Goal: Information Seeking & Learning: Learn about a topic

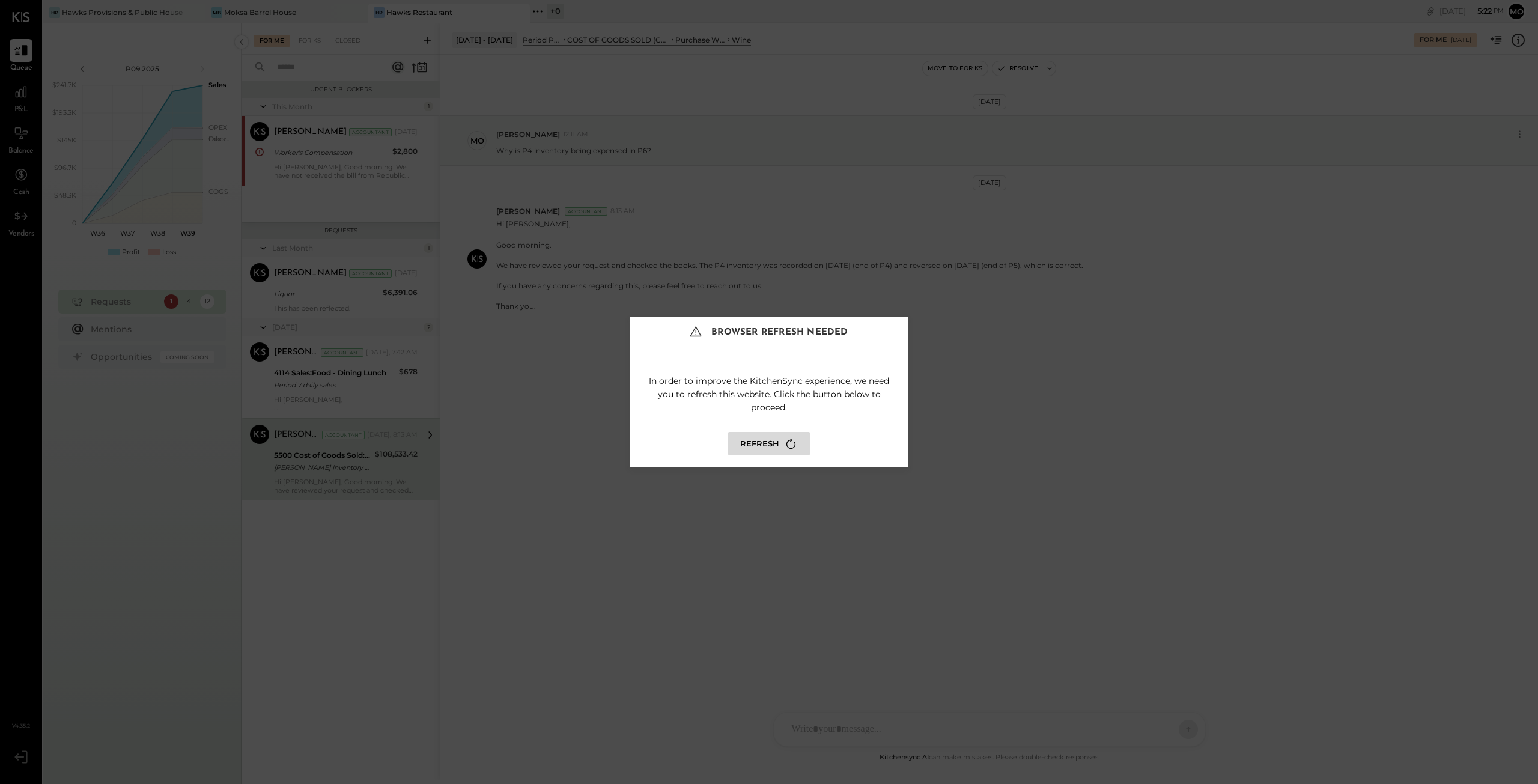
click at [752, 450] on button "Refresh" at bounding box center [769, 443] width 82 height 23
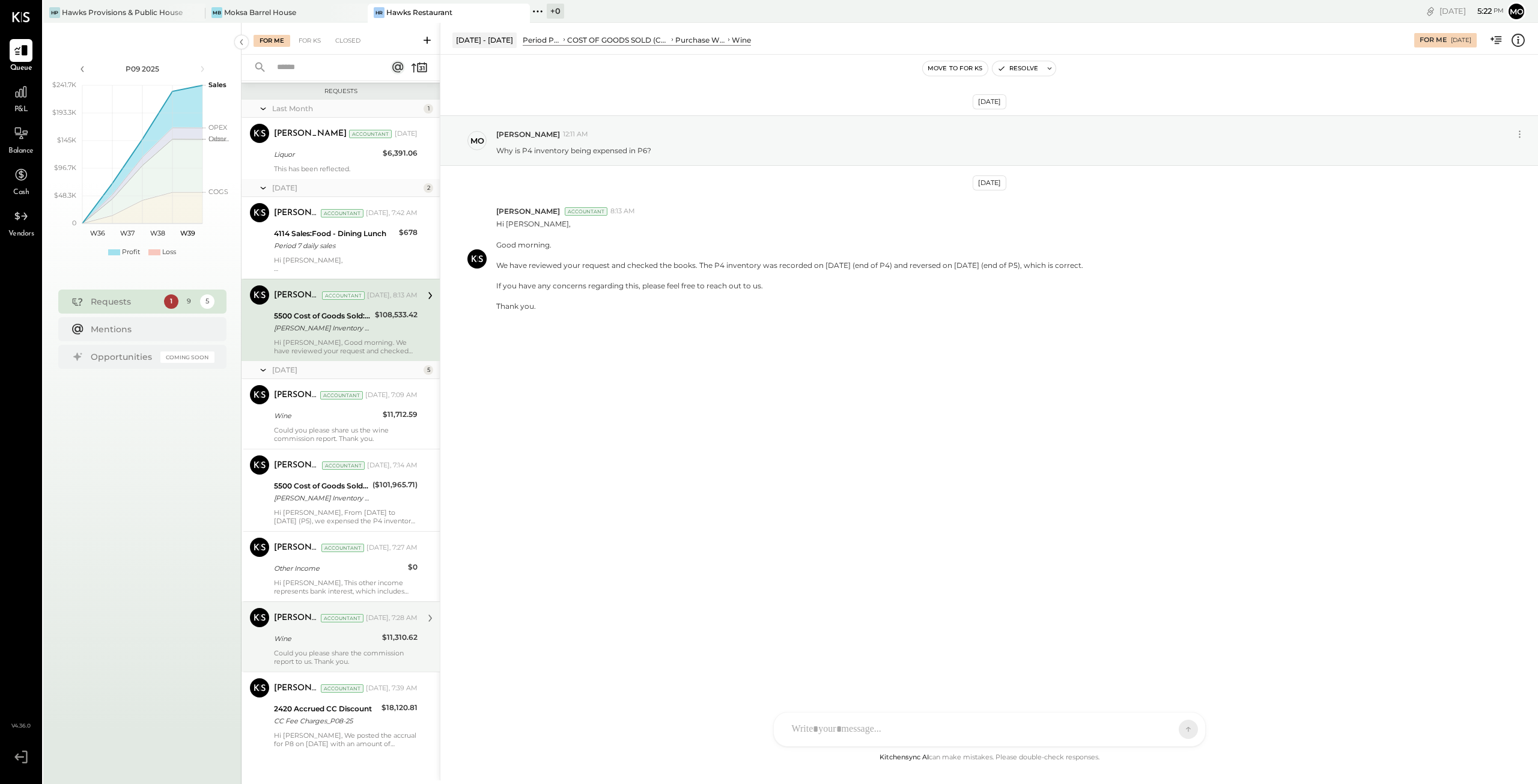
scroll to position [154, 0]
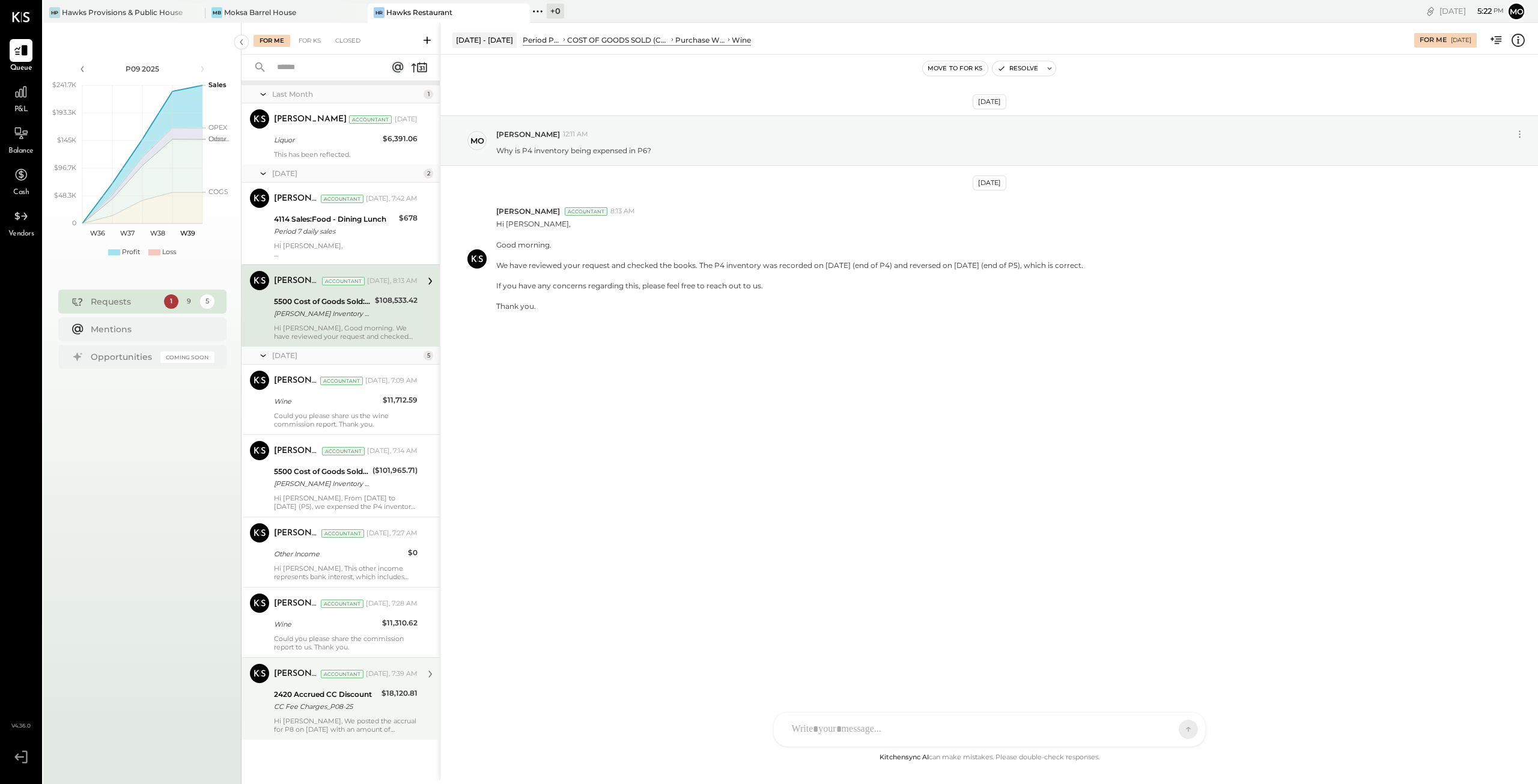
click at [319, 714] on div "[PERSON_NAME] Accountant [DATE], 7:39 AM 2420 Accrued CC Discount CC Fee Charge…" at bounding box center [346, 698] width 144 height 70
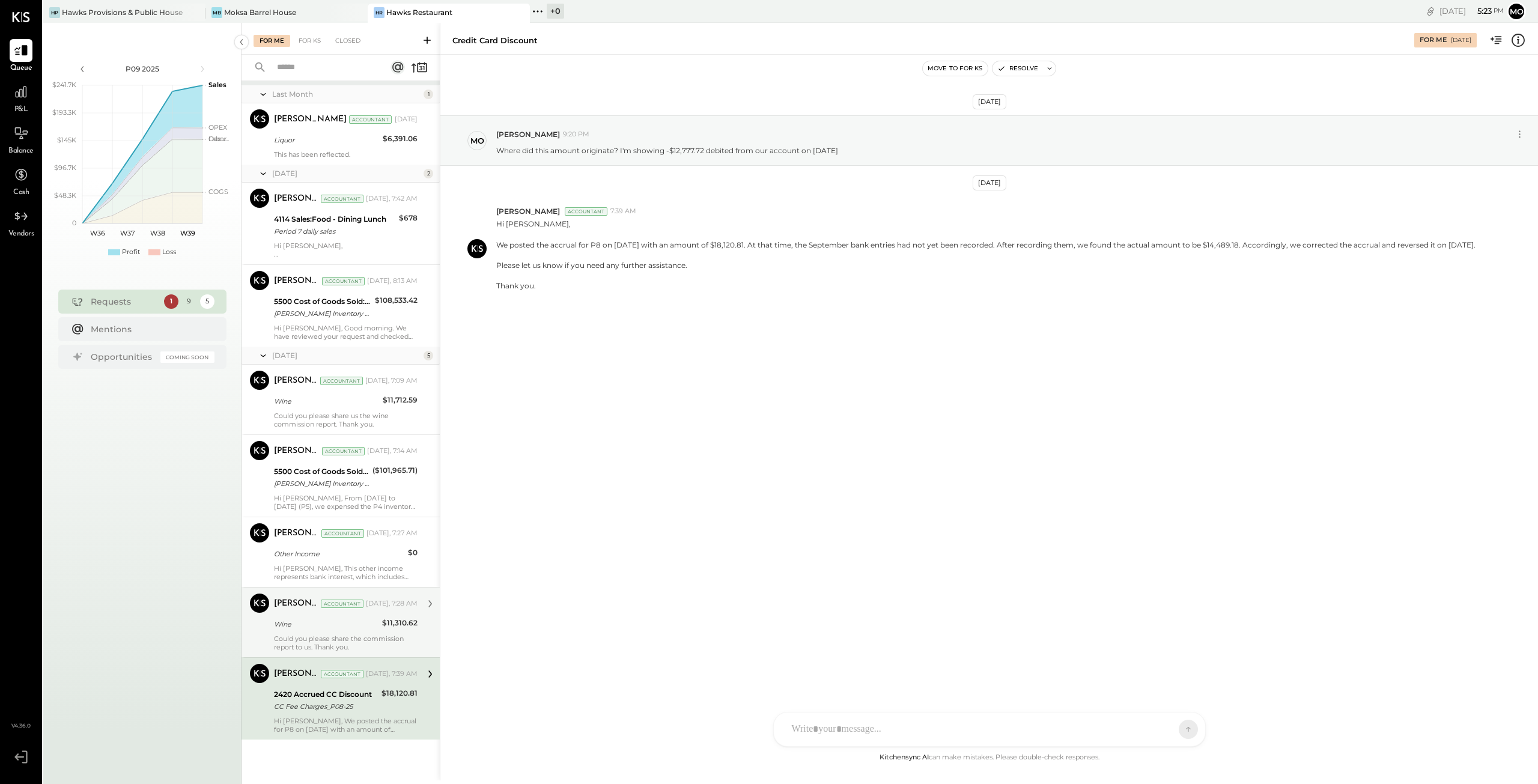
click at [323, 625] on div "Wine" at bounding box center [327, 624] width 105 height 12
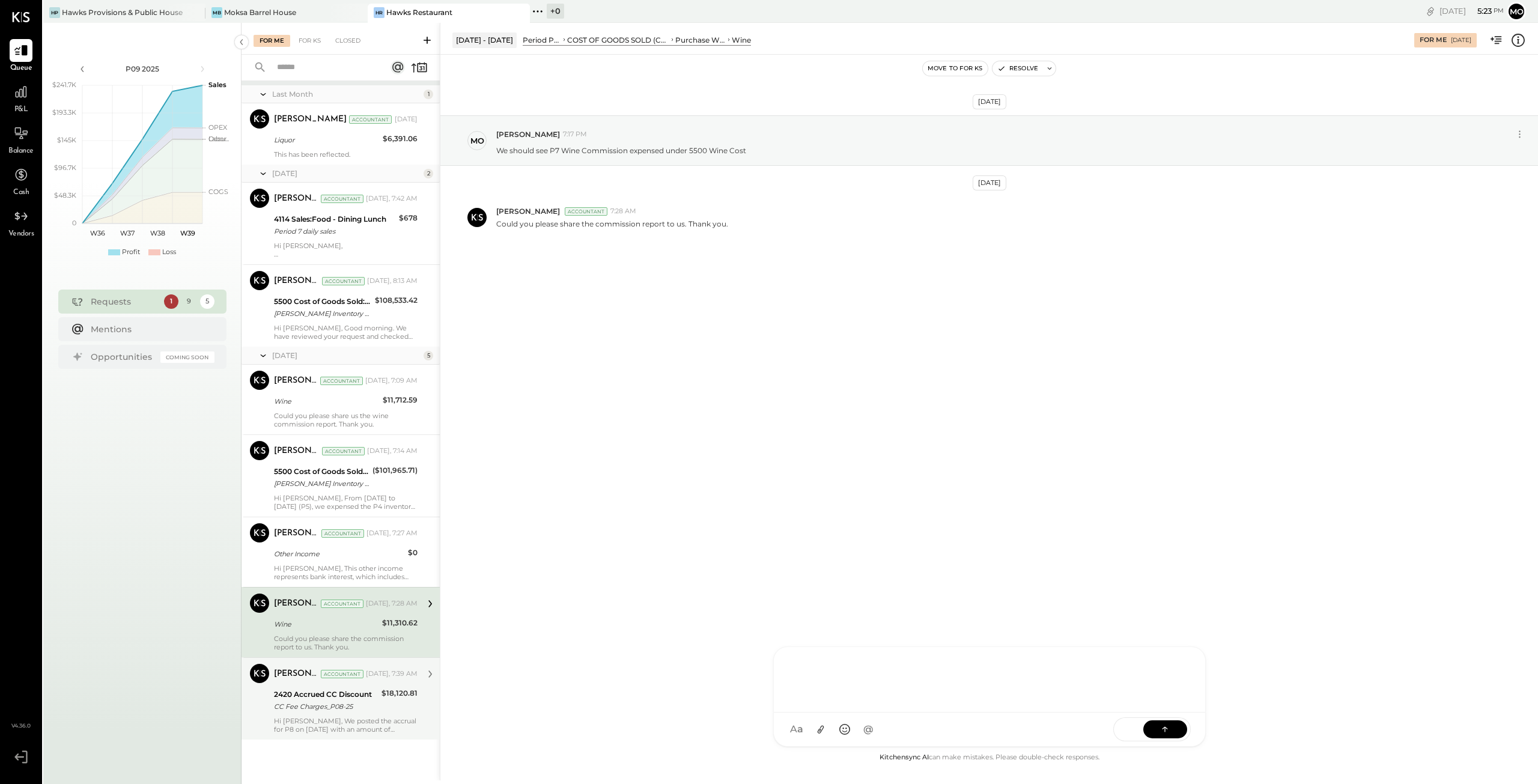
click at [822, 730] on div "[PERSON_NAME] [PERSON_NAME] [PERSON_NAME] R [PERSON_NAME] M [PERSON_NAME] J [PE…" at bounding box center [989, 696] width 432 height 101
click at [816, 725] on icon at bounding box center [820, 729] width 13 height 13
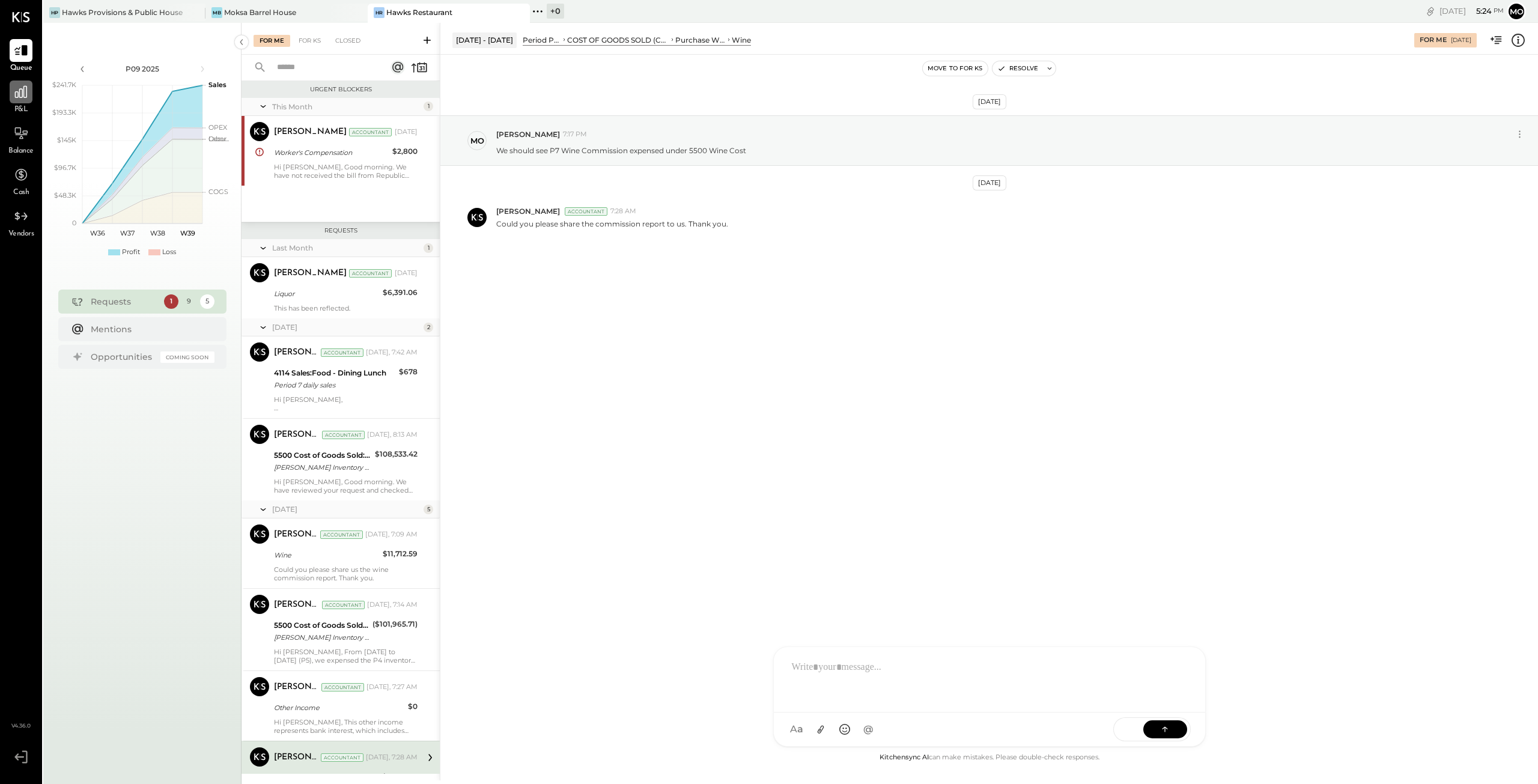
click at [14, 101] on div at bounding box center [21, 92] width 23 height 23
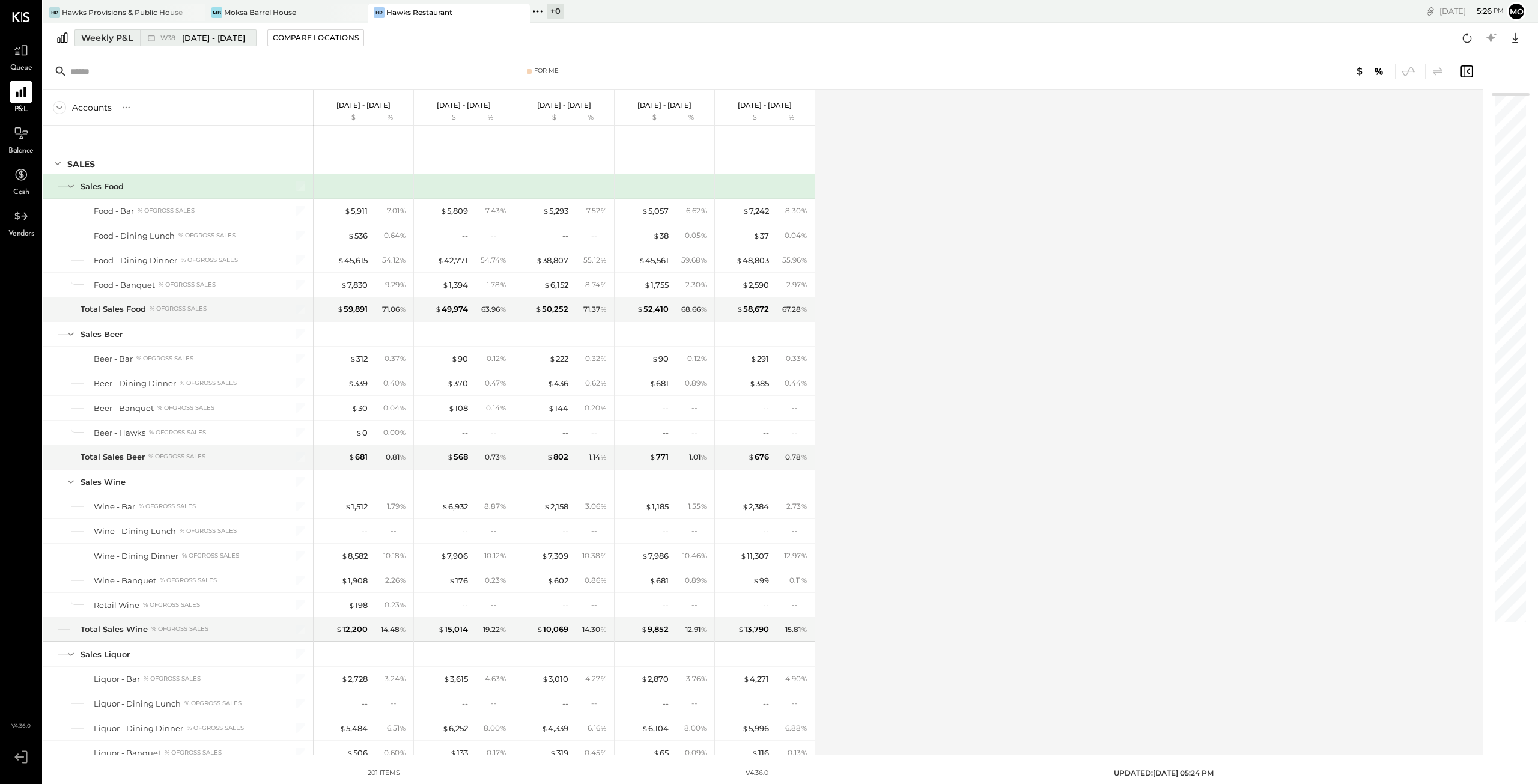
click at [112, 35] on div "Weekly P&L" at bounding box center [107, 38] width 52 height 12
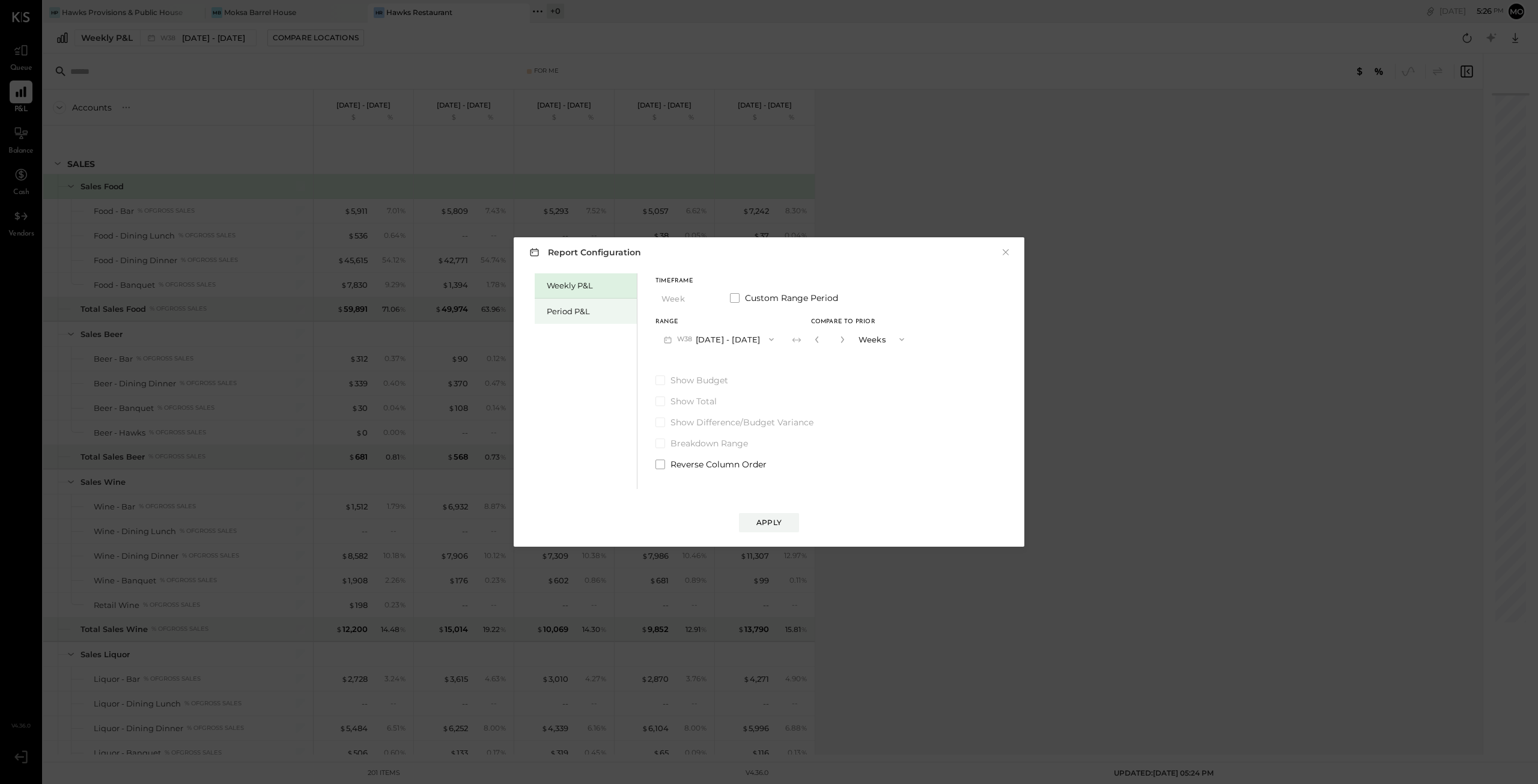
click at [587, 310] on div "Period P&L" at bounding box center [589, 311] width 84 height 11
click at [724, 336] on button "P09 [DATE] - [DATE]" at bounding box center [717, 340] width 125 height 22
click at [704, 366] on span "[DATE] - [DATE]" at bounding box center [712, 366] width 57 height 10
click at [810, 342] on div "Compare" at bounding box center [818, 341] width 39 height 10
click at [735, 298] on span at bounding box center [734, 297] width 9 height 9
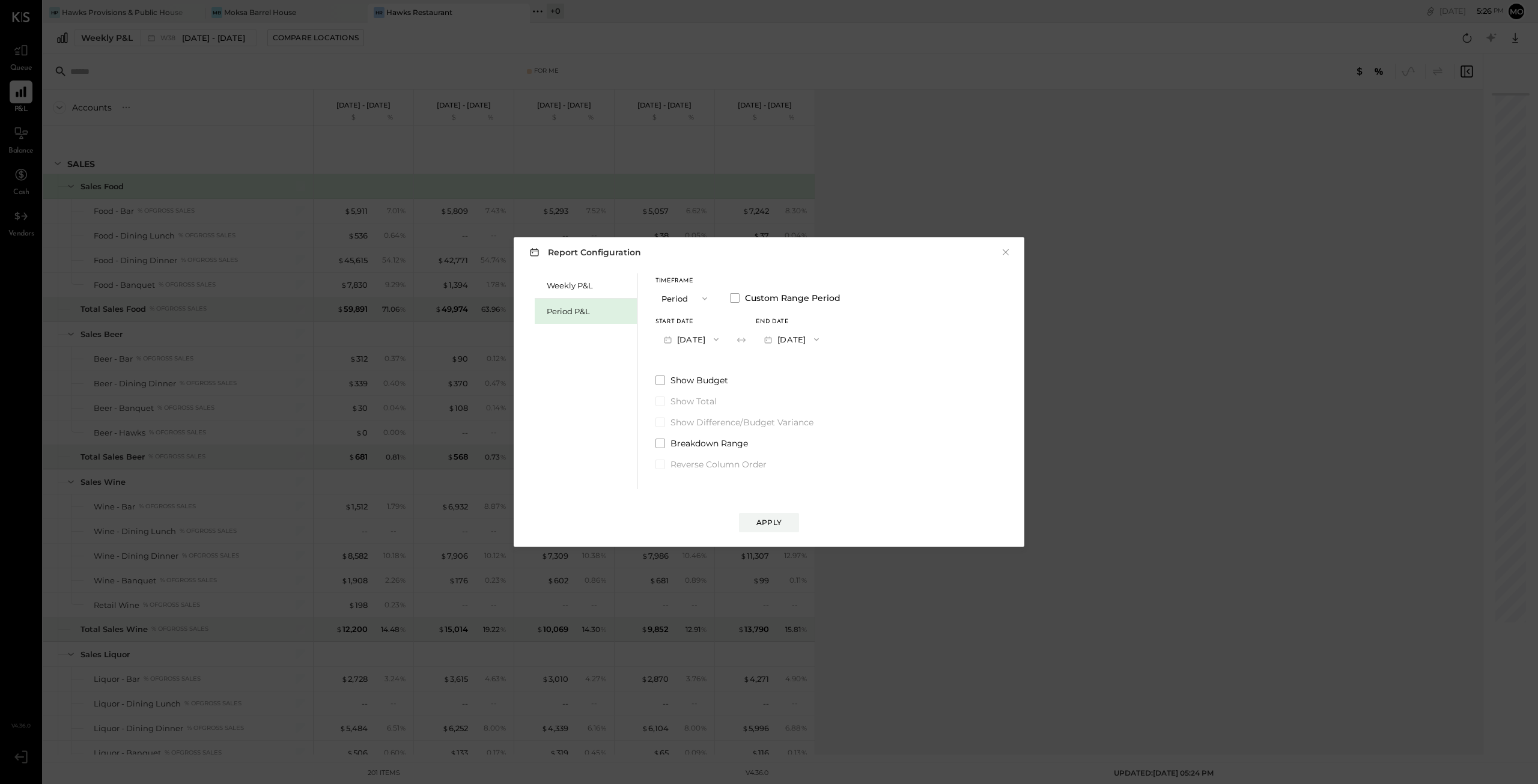
click at [701, 298] on icon "button" at bounding box center [704, 298] width 9 height 9
click at [689, 366] on div "Year" at bounding box center [685, 363] width 58 height 21
click at [759, 520] on div "Apply" at bounding box center [769, 523] width 25 height 10
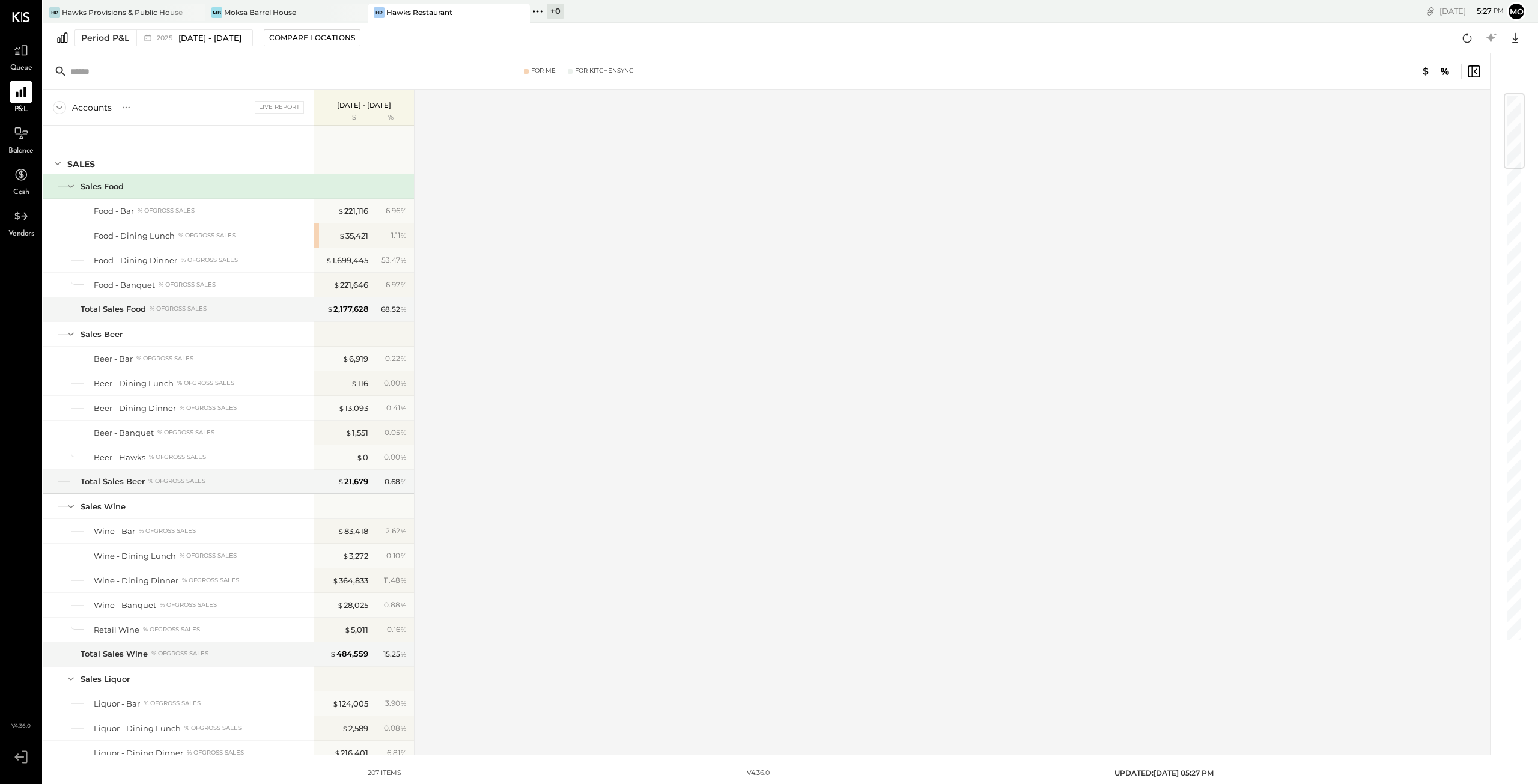
click at [115, 75] on input "text" at bounding box center [165, 71] width 189 height 21
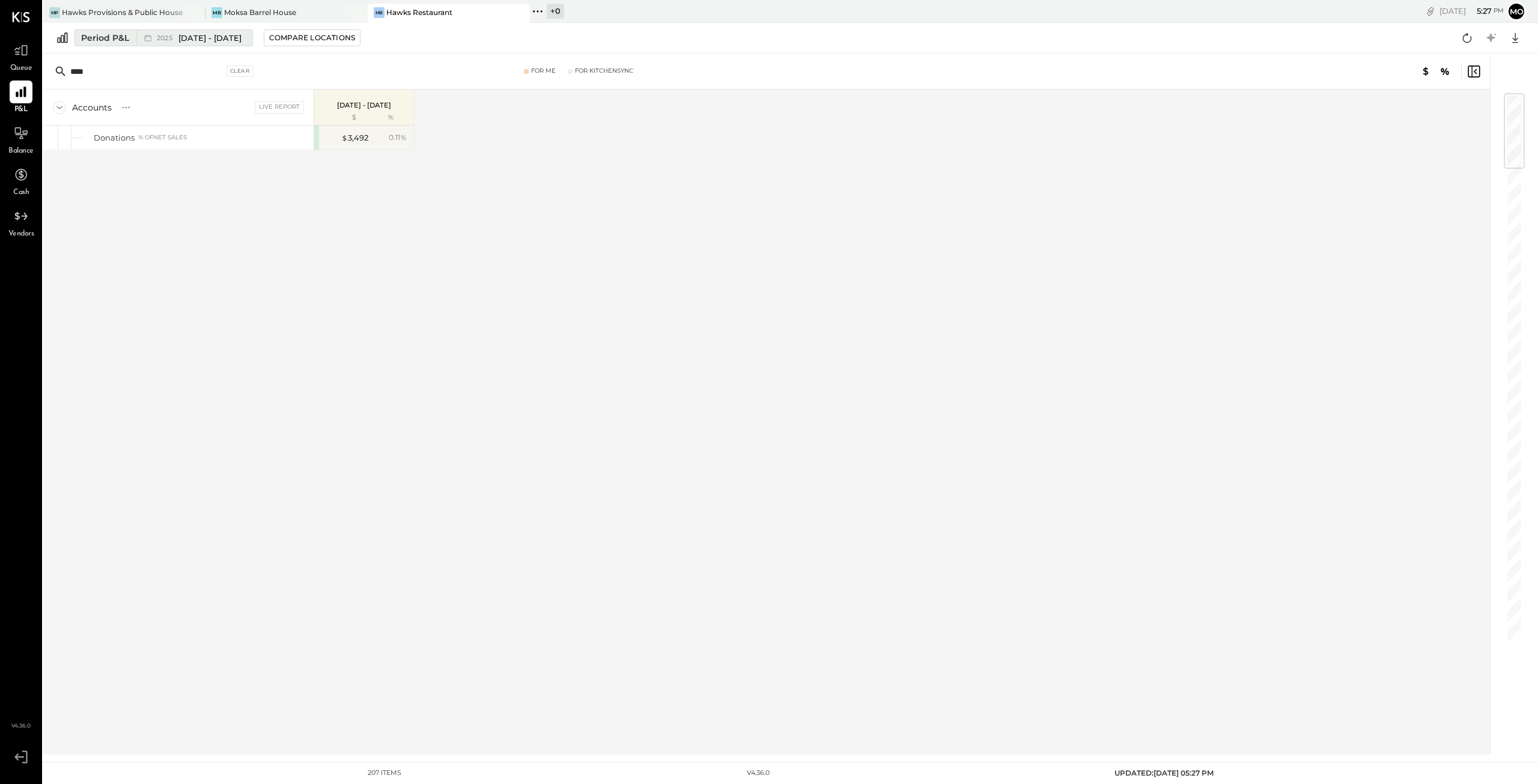
type input "****"
click at [227, 30] on div "2025 [DATE] - [DATE]" at bounding box center [192, 38] width 110 height 15
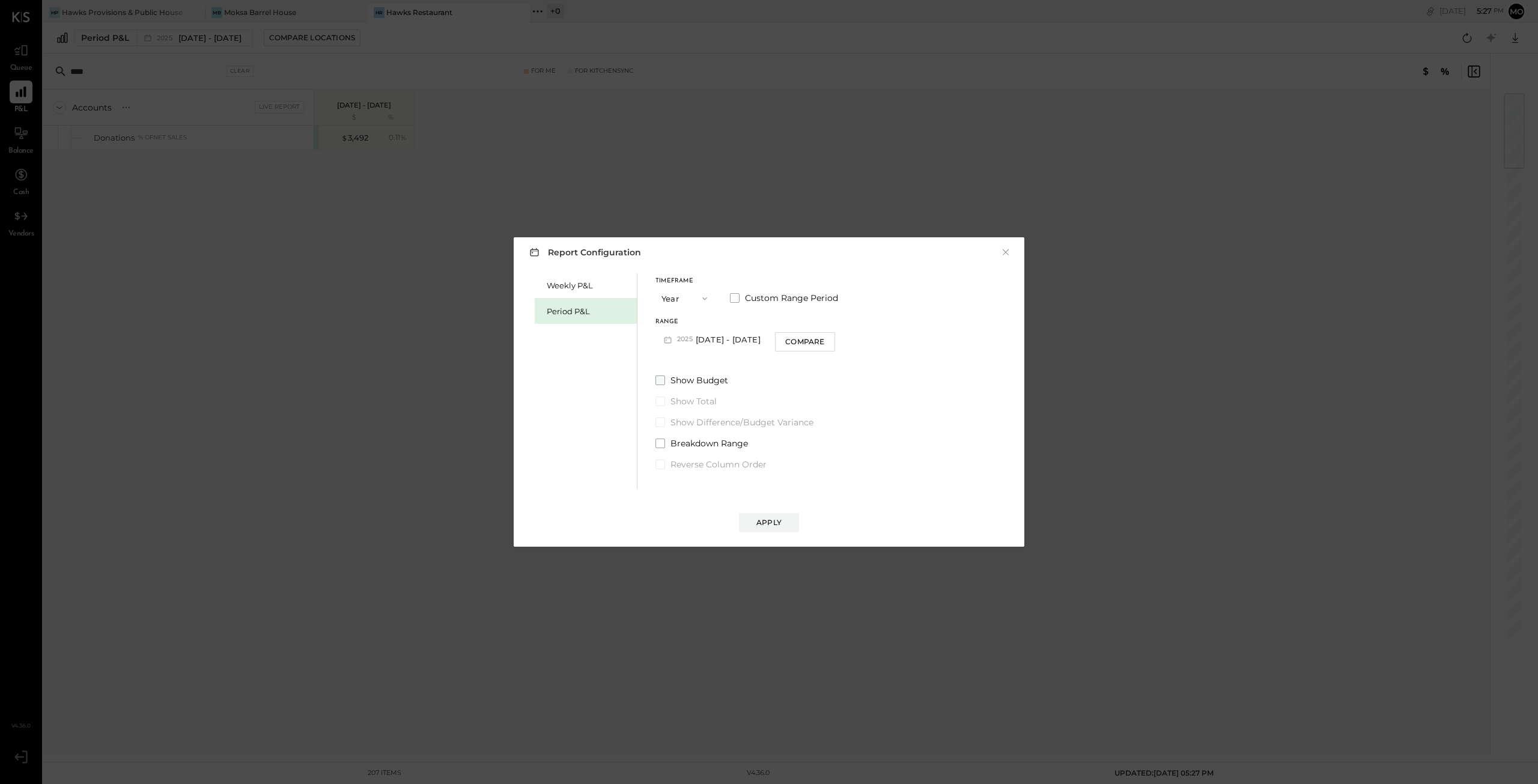
click at [658, 381] on span at bounding box center [659, 380] width 9 height 9
click at [767, 527] on div "Apply" at bounding box center [769, 523] width 25 height 10
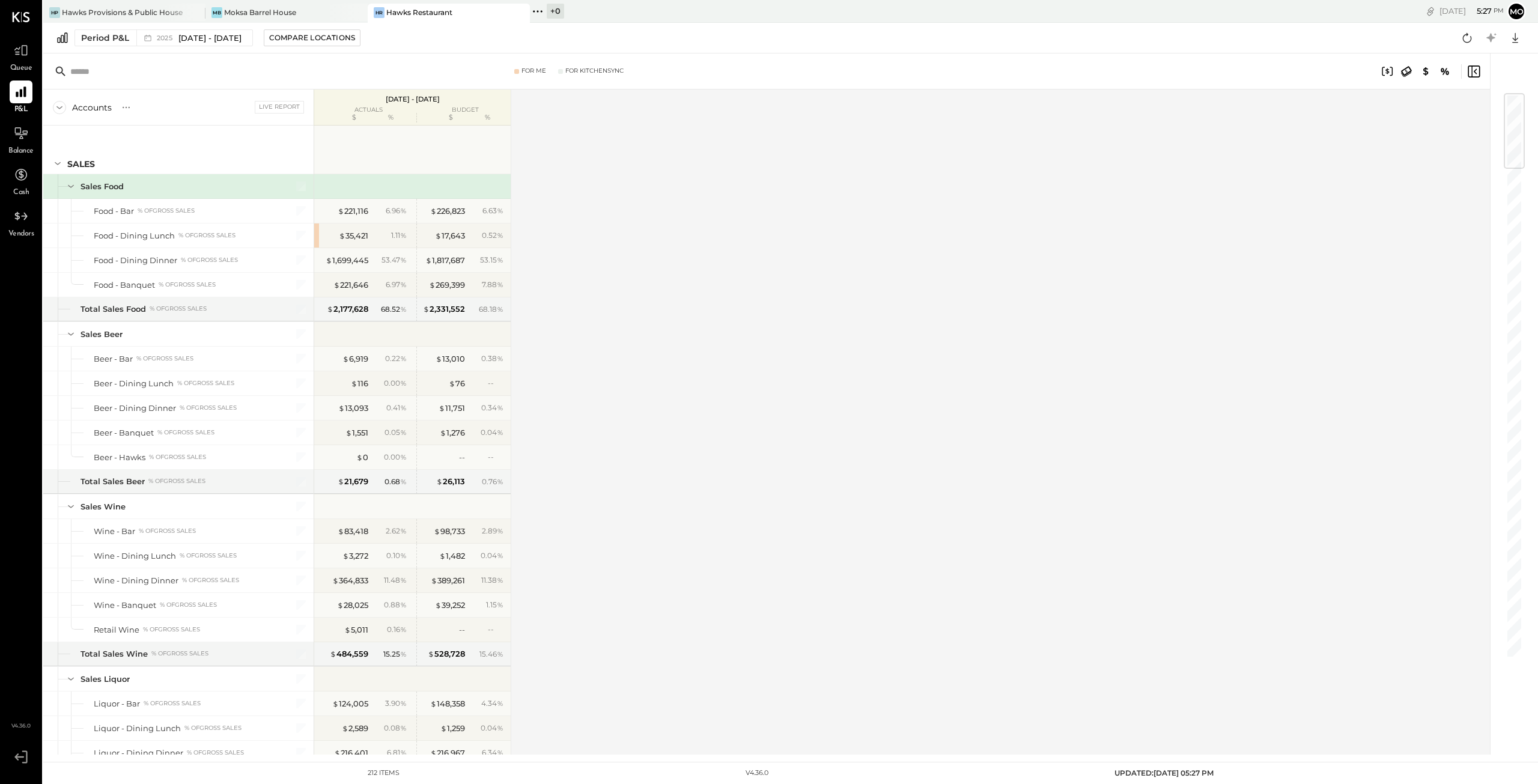
click at [143, 68] on input "text" at bounding box center [165, 71] width 189 height 21
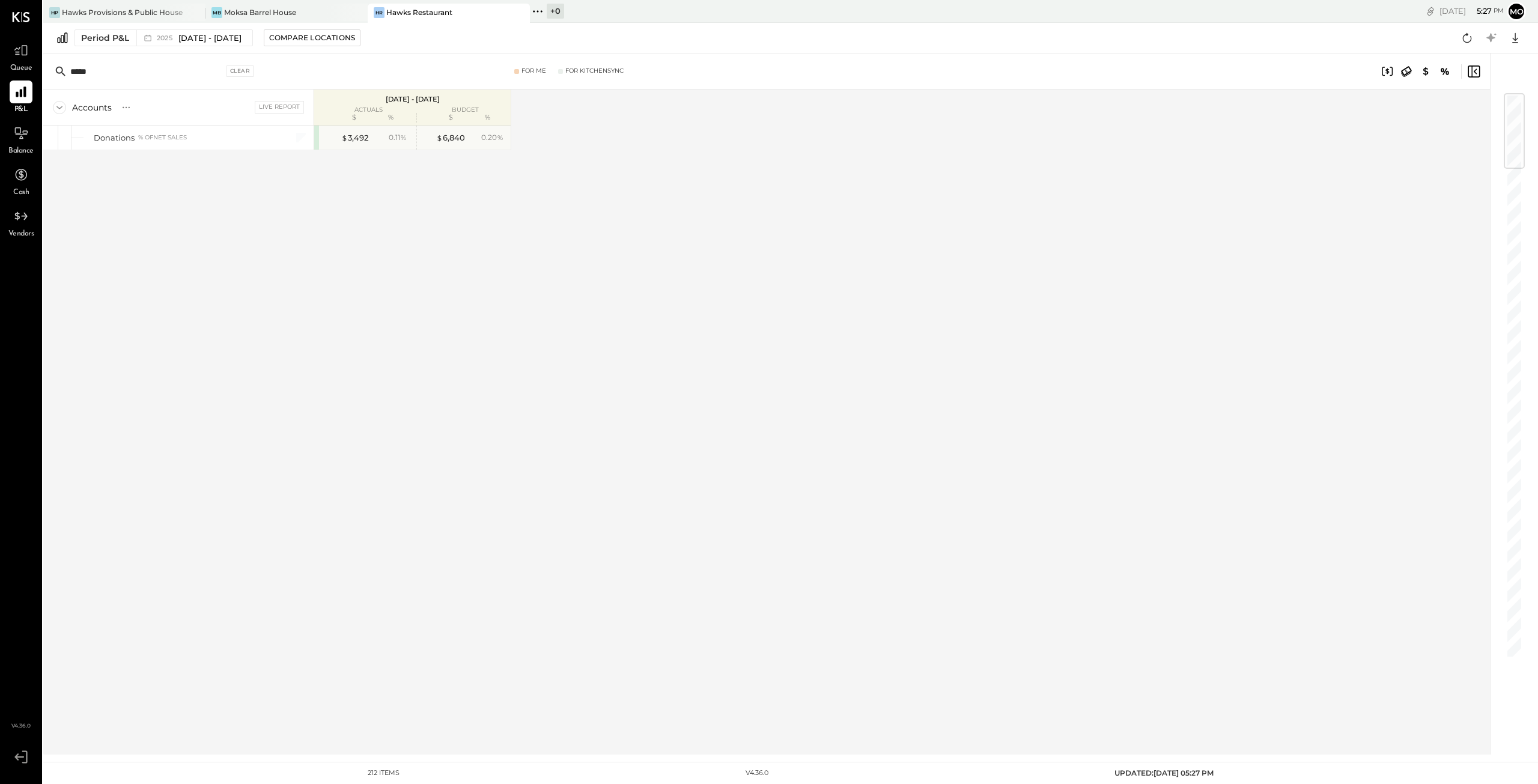
type input "*****"
